Goal: Information Seeking & Learning: Learn about a topic

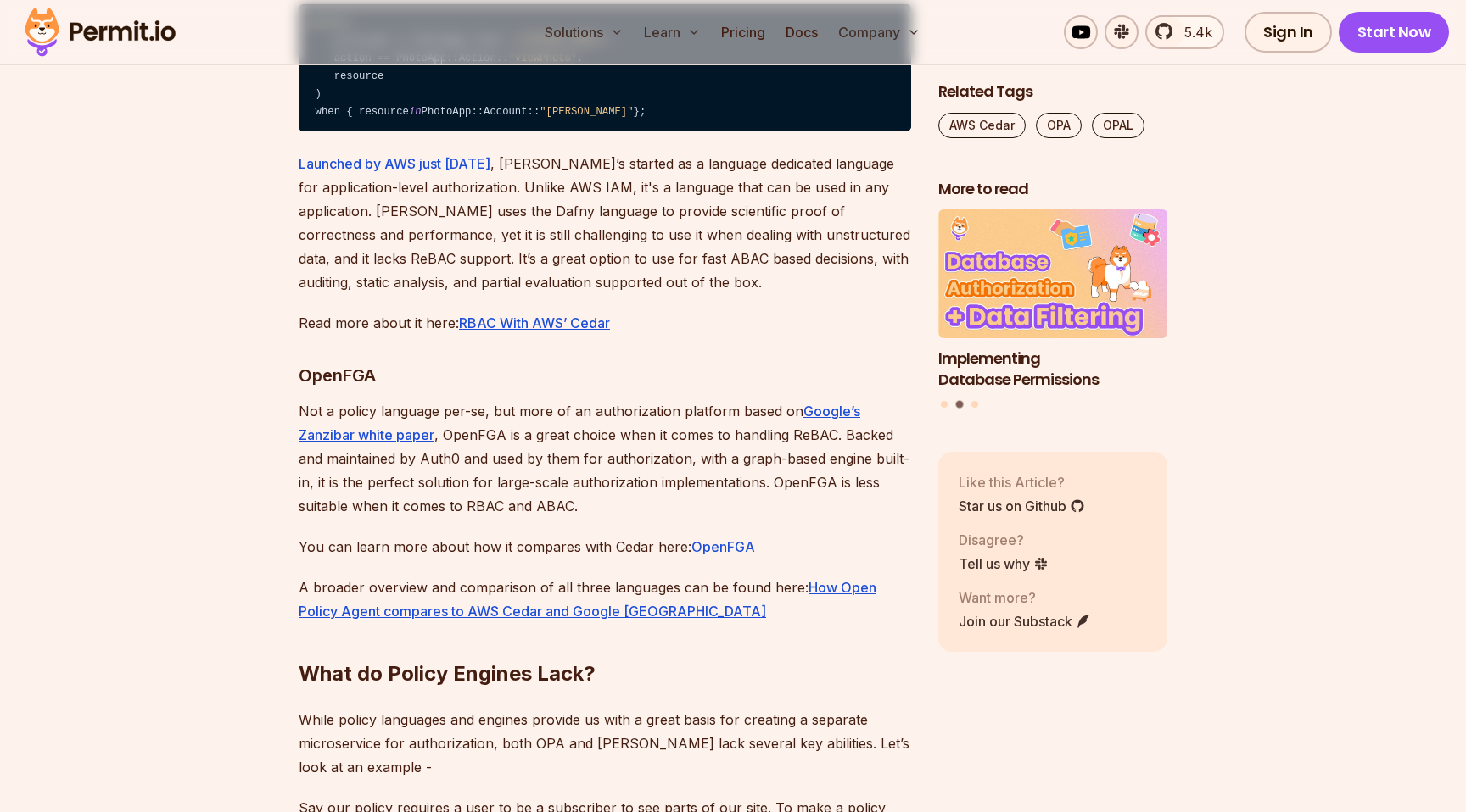
scroll to position [6733, 0]
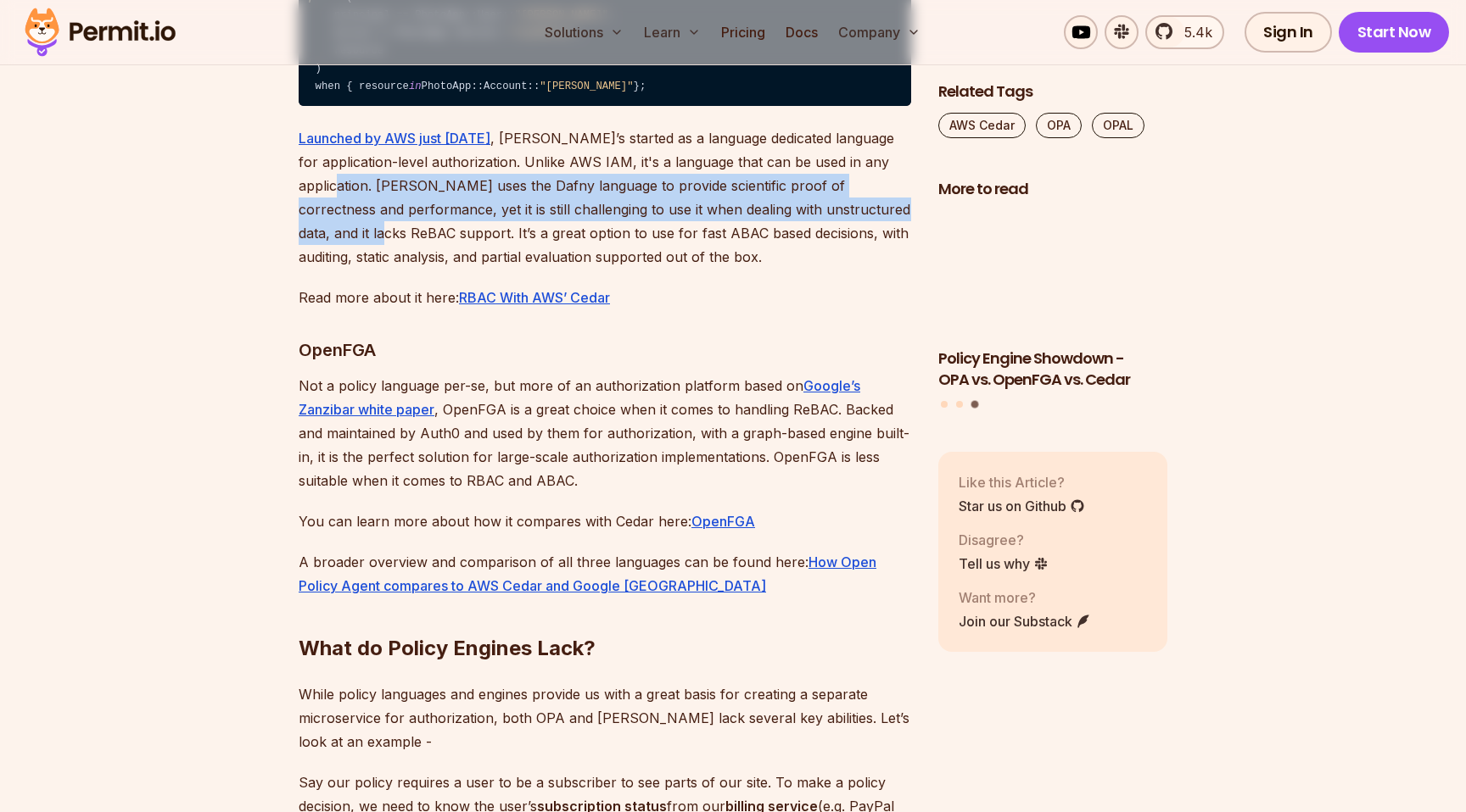
drag, startPoint x: 391, startPoint y: 311, endPoint x: 384, endPoint y: 277, distance: 34.7
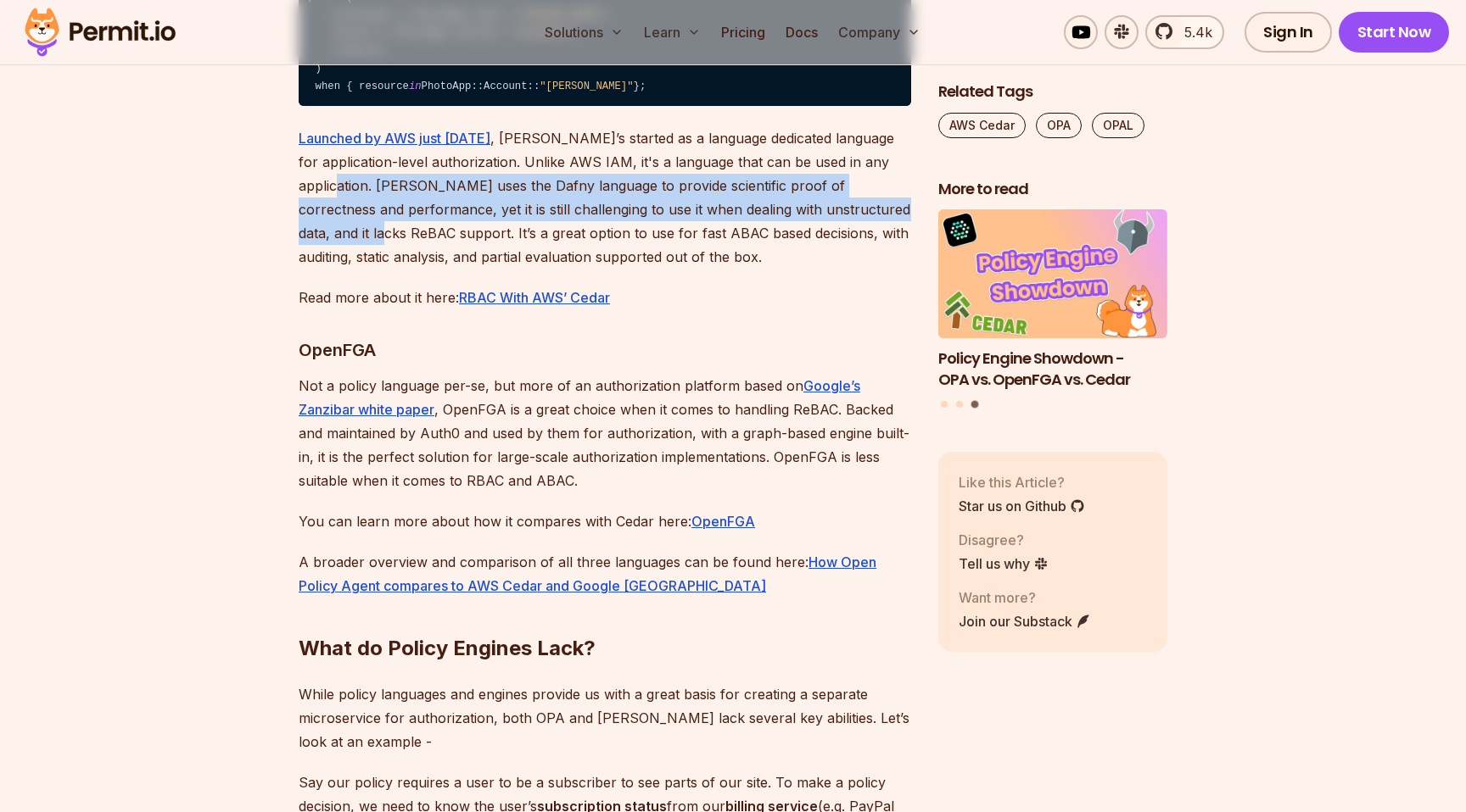
click at [384, 269] on p "Launched by AWS just [DATE] , [PERSON_NAME]’s started as a language dedicated l…" at bounding box center [605, 197] width 612 height 143
click at [524, 269] on p "Launched by AWS just [DATE] , [PERSON_NAME]’s started as a language dedicated l…" at bounding box center [605, 197] width 612 height 143
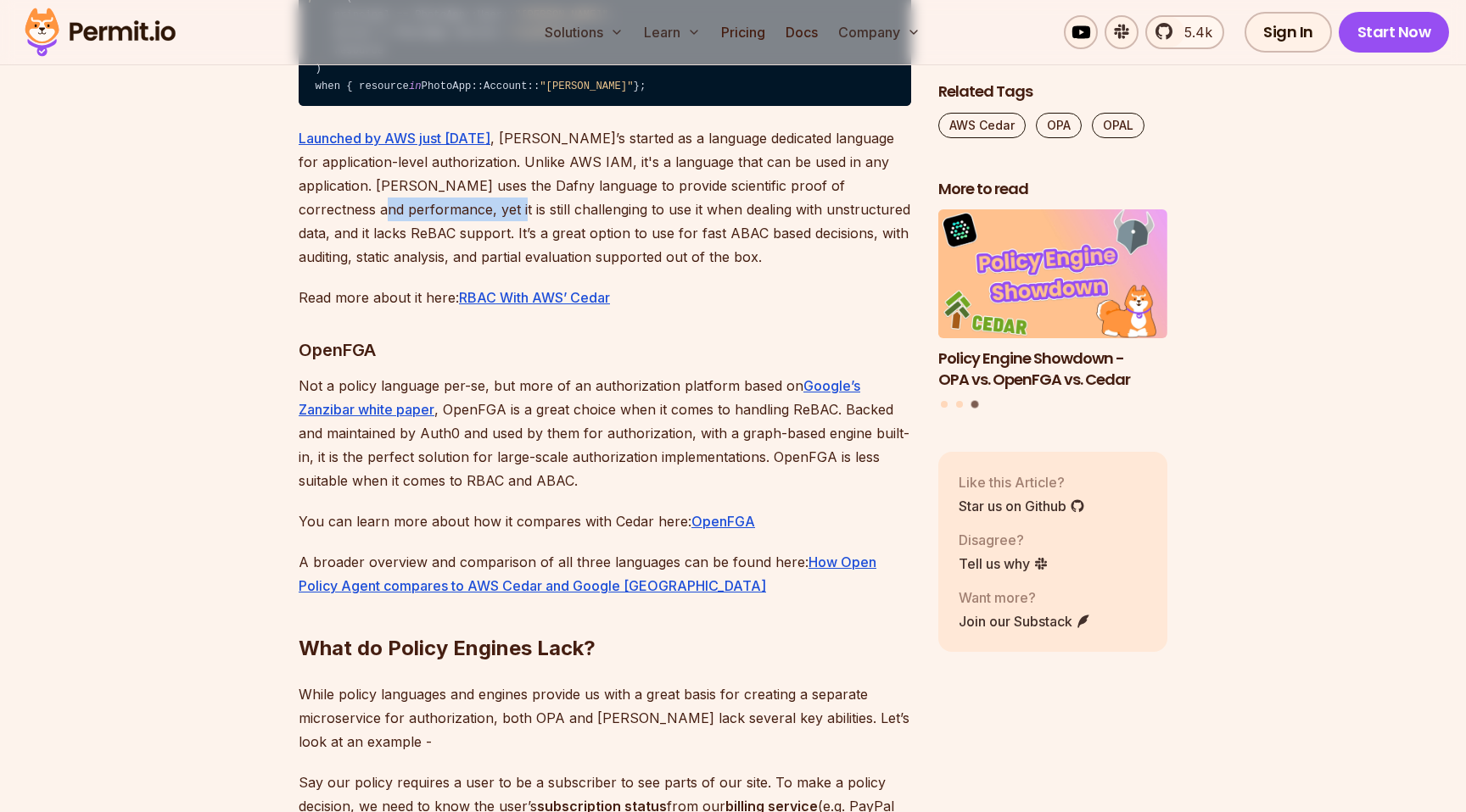
drag, startPoint x: 388, startPoint y: 296, endPoint x: 497, endPoint y: 296, distance: 109.0
click at [497, 269] on p "Launched by AWS just [DATE] , [PERSON_NAME]’s started as a language dedicated l…" at bounding box center [605, 197] width 612 height 143
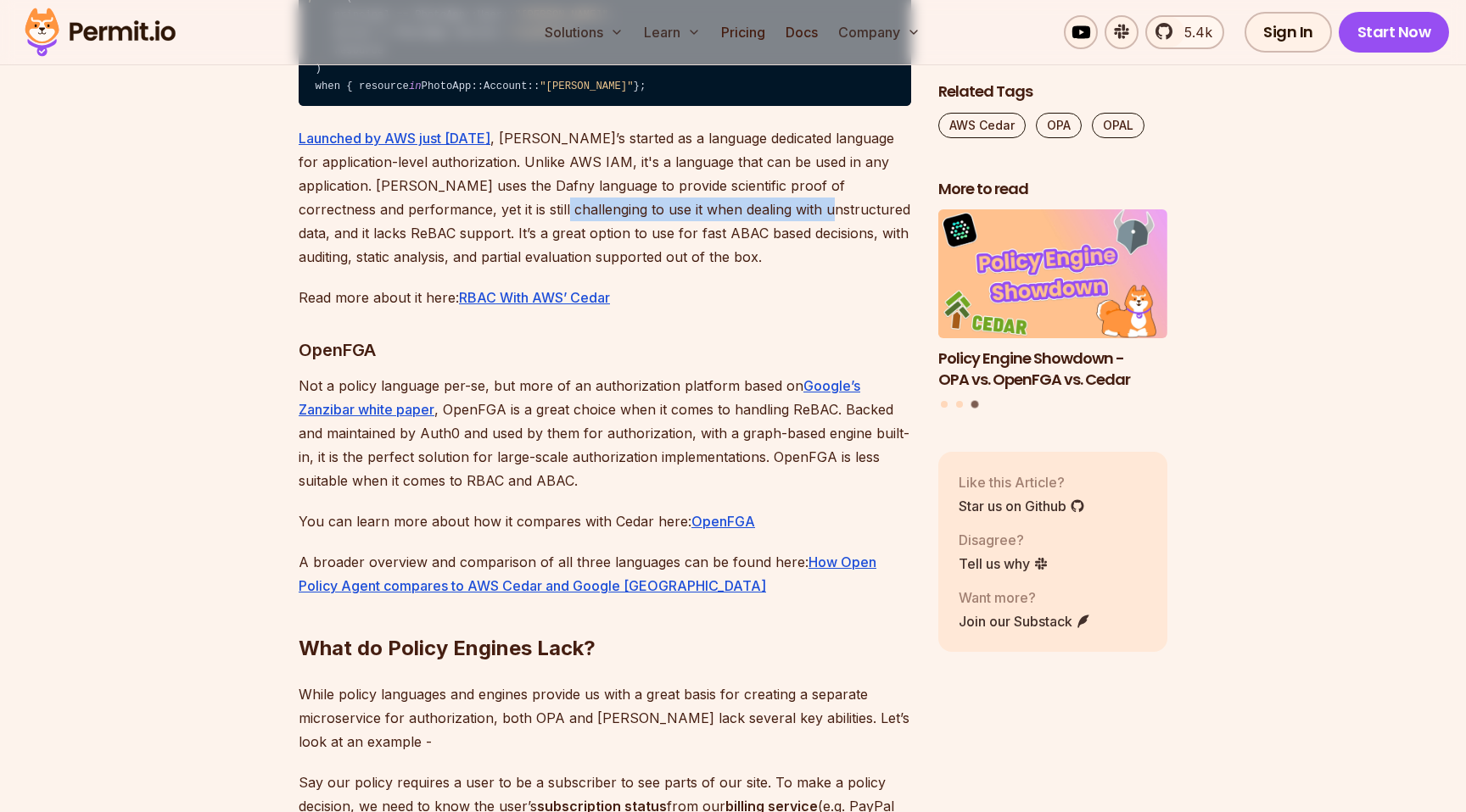
drag, startPoint x: 559, startPoint y: 296, endPoint x: 827, endPoint y: 288, distance: 268.1
click at [827, 269] on p "Launched by AWS just [DATE] , [PERSON_NAME]’s started as a language dedicated l…" at bounding box center [605, 197] width 612 height 143
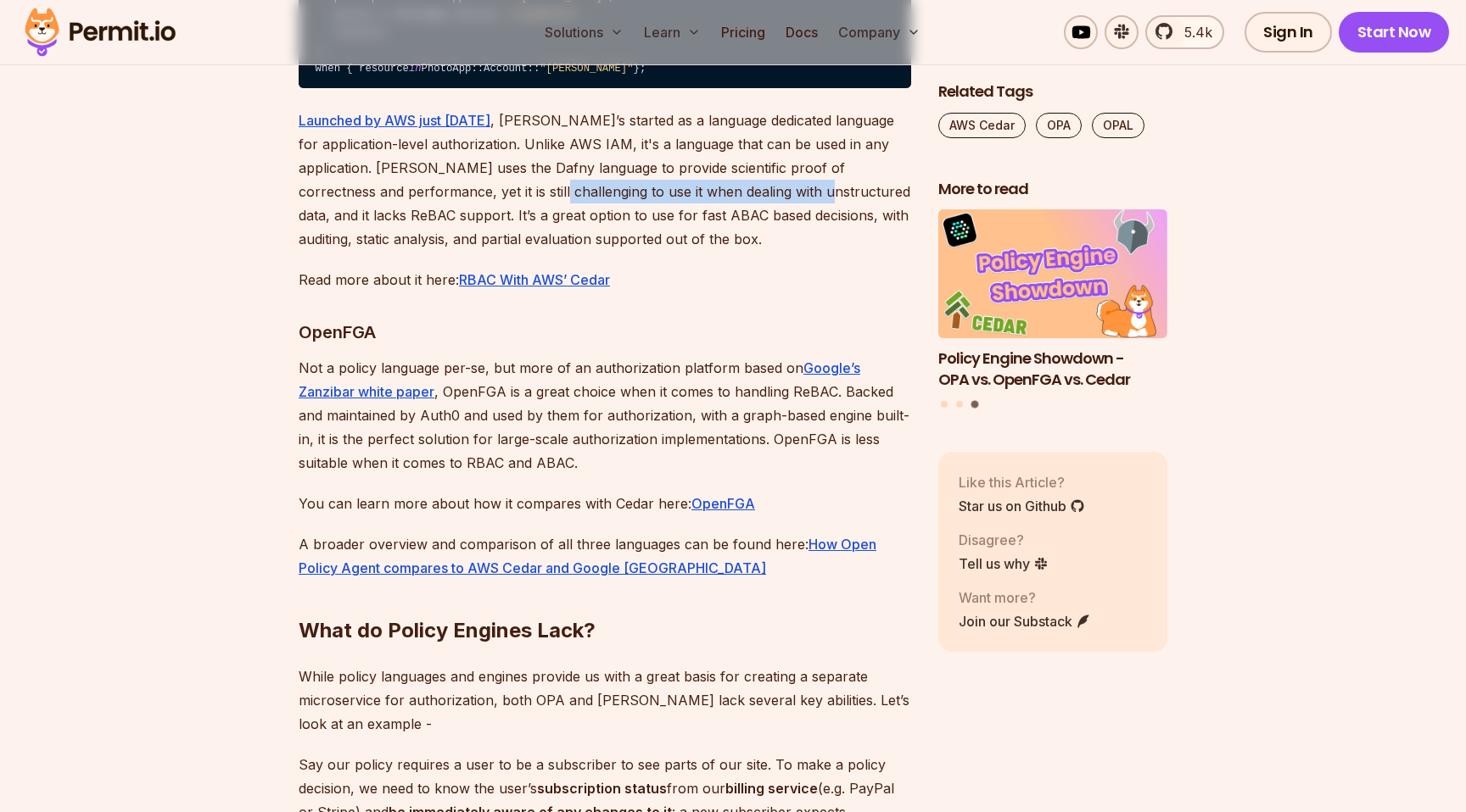
click at [765, 251] on p "Launched by AWS just [DATE] , [PERSON_NAME]’s started as a language dedicated l…" at bounding box center [605, 179] width 612 height 143
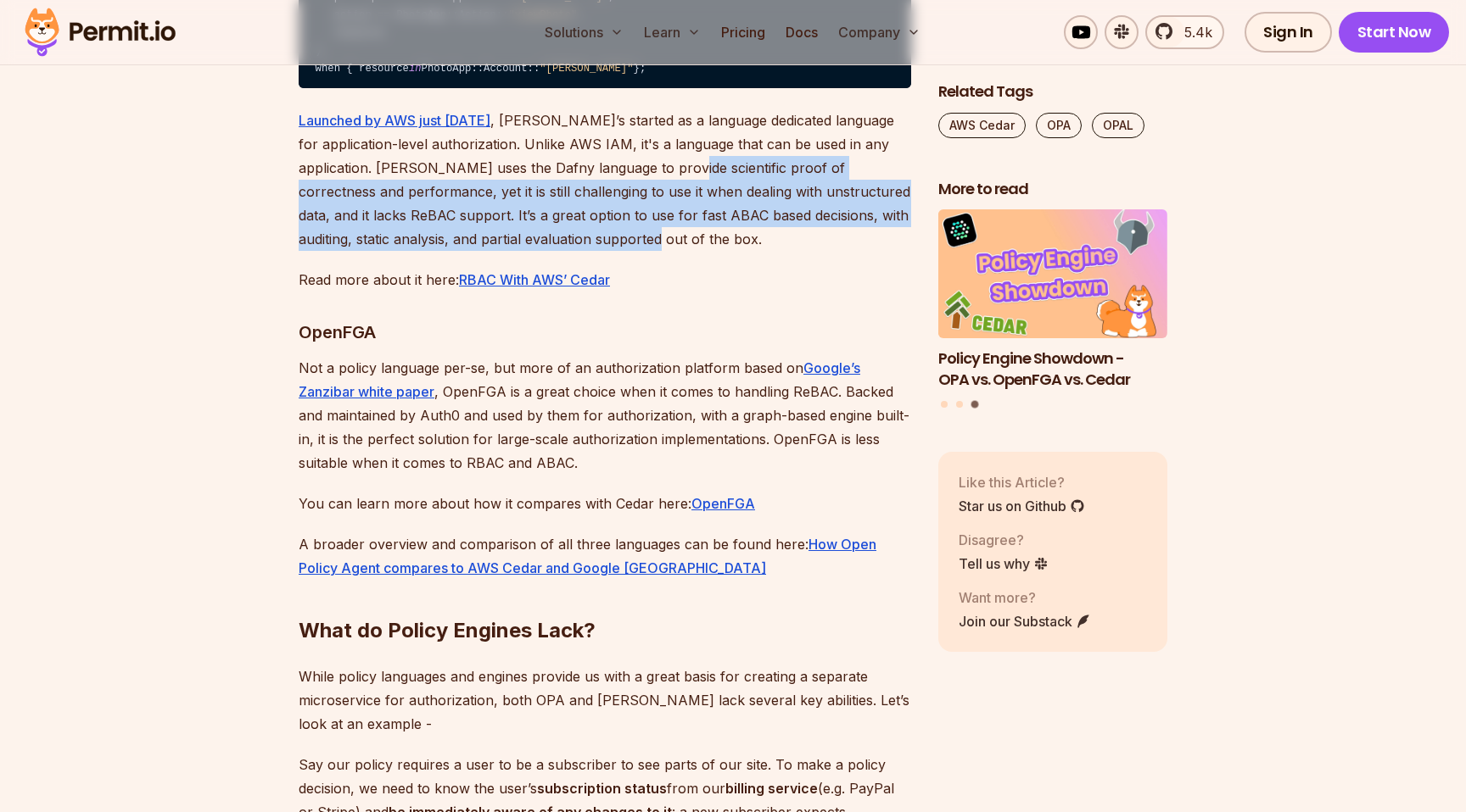
drag, startPoint x: 721, startPoint y: 325, endPoint x: 721, endPoint y: 254, distance: 71.0
click at [721, 251] on p "Launched by AWS just [DATE] , [PERSON_NAME]’s started as a language dedicated l…" at bounding box center [605, 179] width 612 height 143
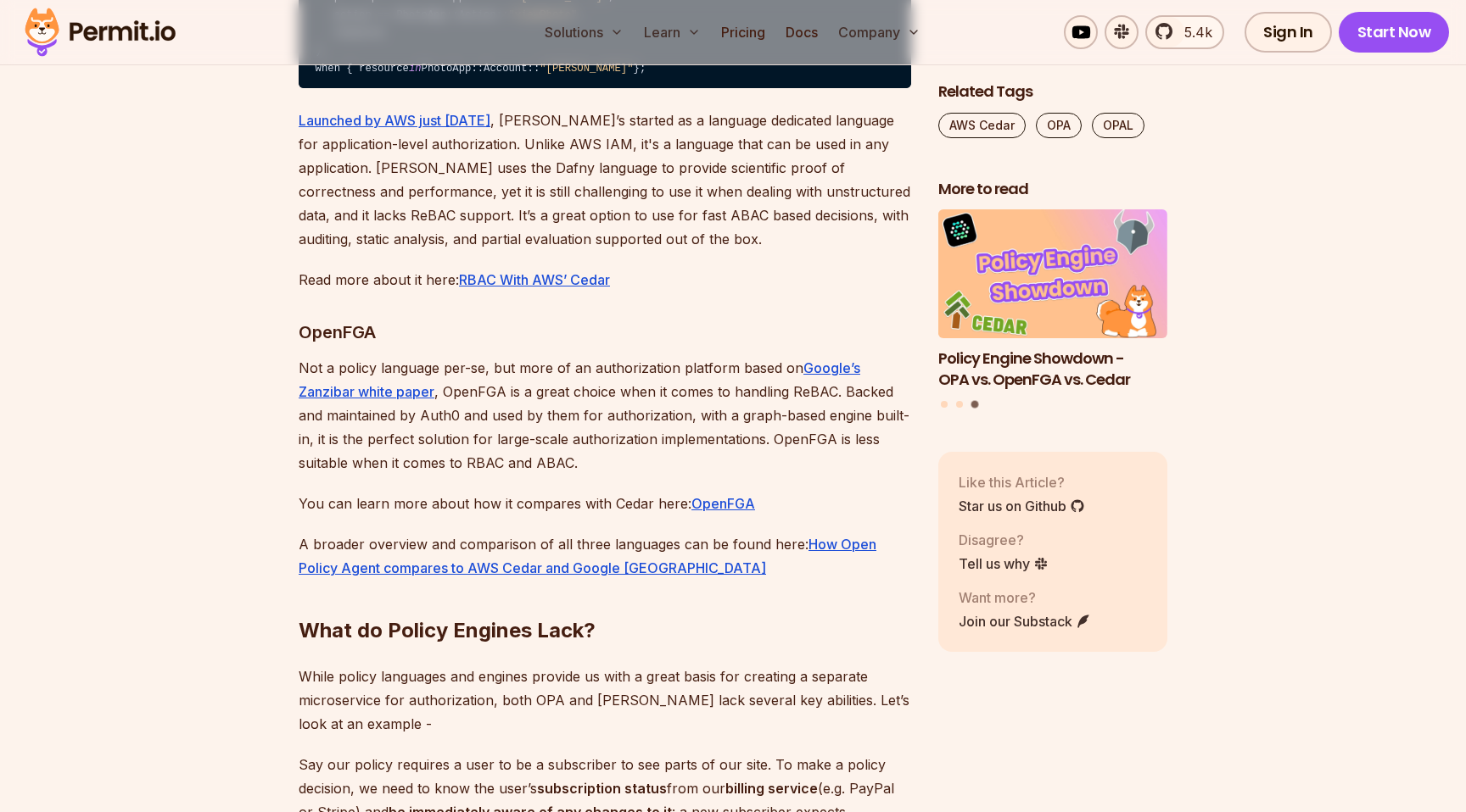
click at [800, 251] on p "Launched by AWS just [DATE] , [PERSON_NAME]’s started as a language dedicated l…" at bounding box center [605, 179] width 612 height 143
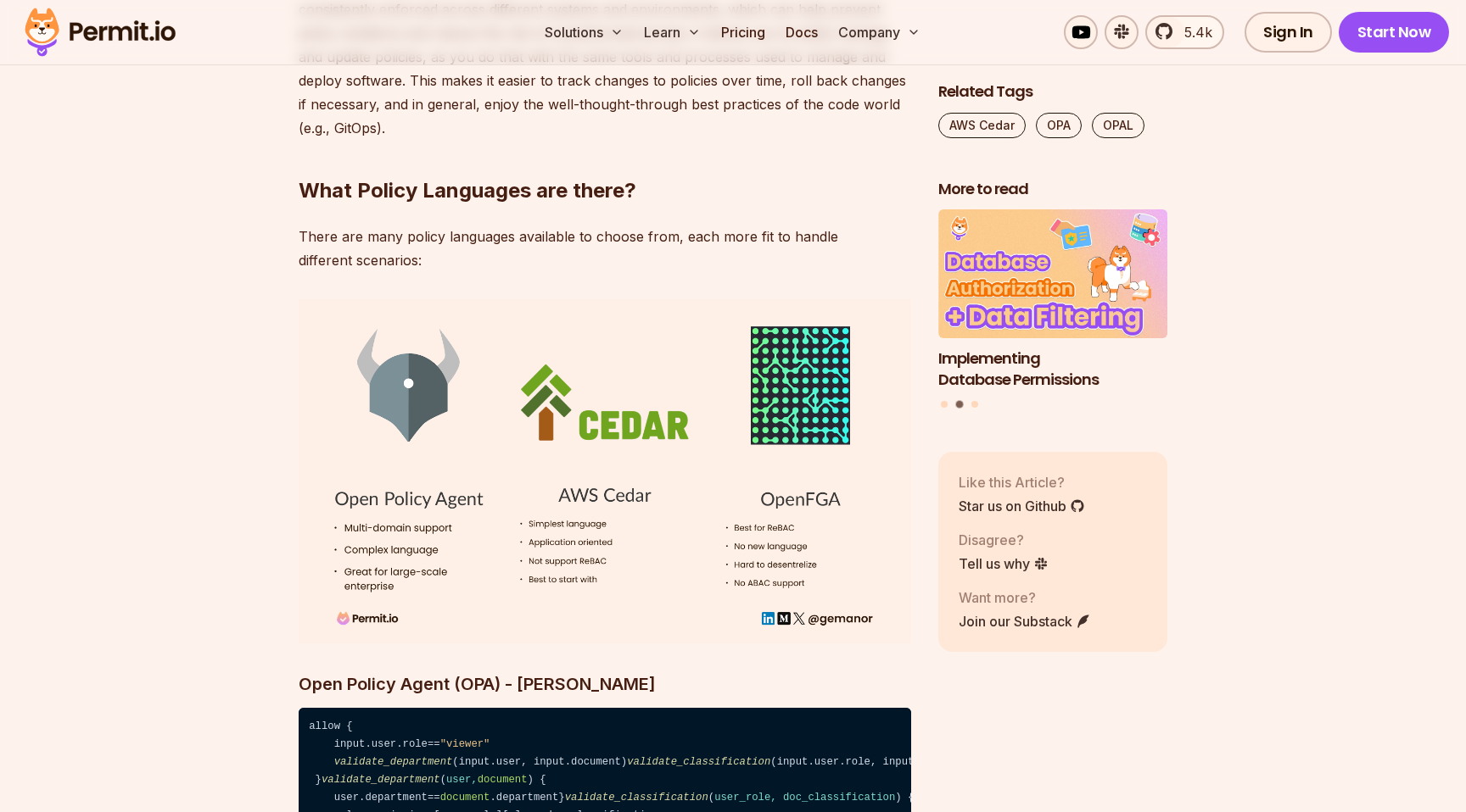
scroll to position [5142, 0]
